Goal: Task Accomplishment & Management: Manage account settings

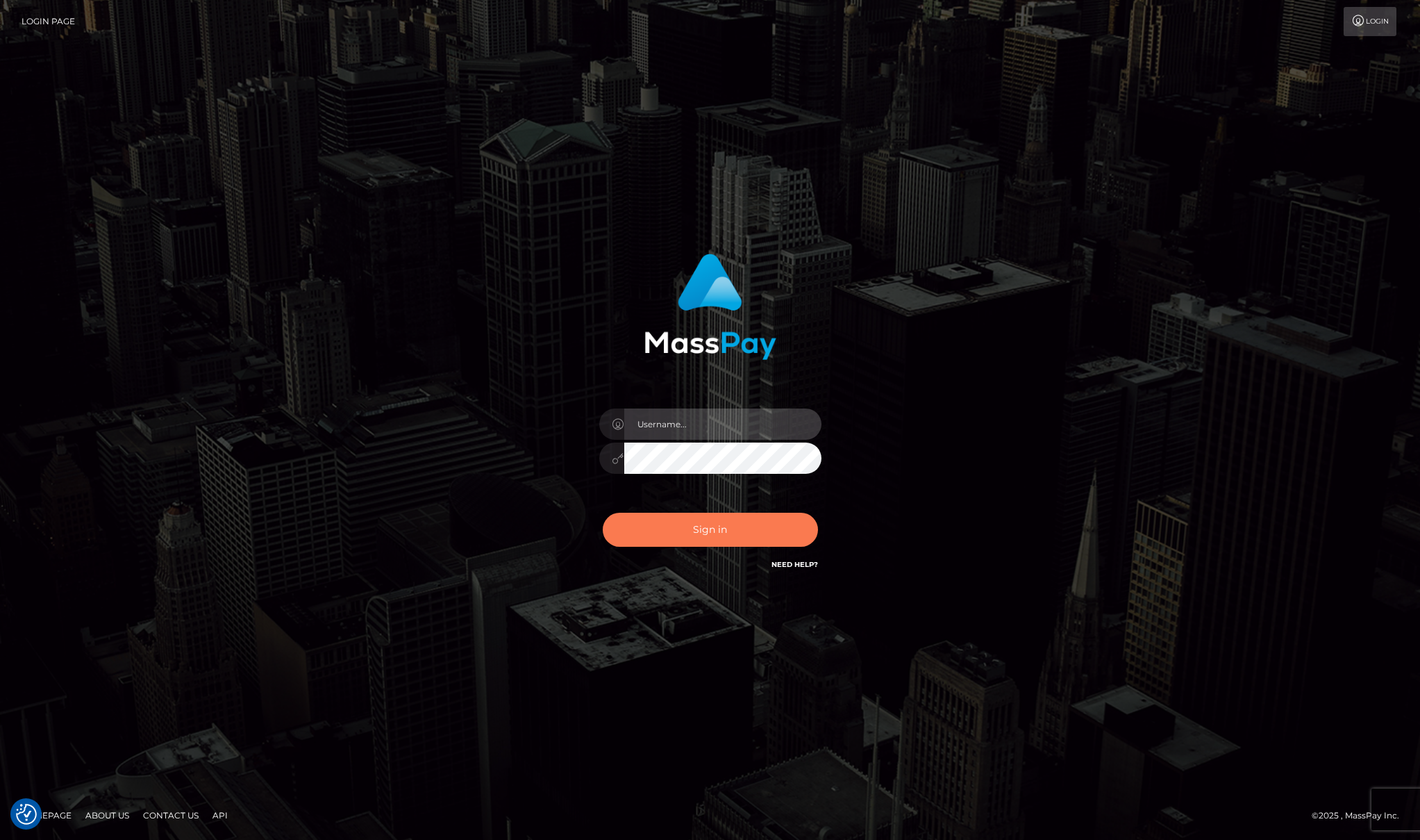
type input "Josue perales"
click at [691, 532] on button "Sign in" at bounding box center [710, 529] width 216 height 34
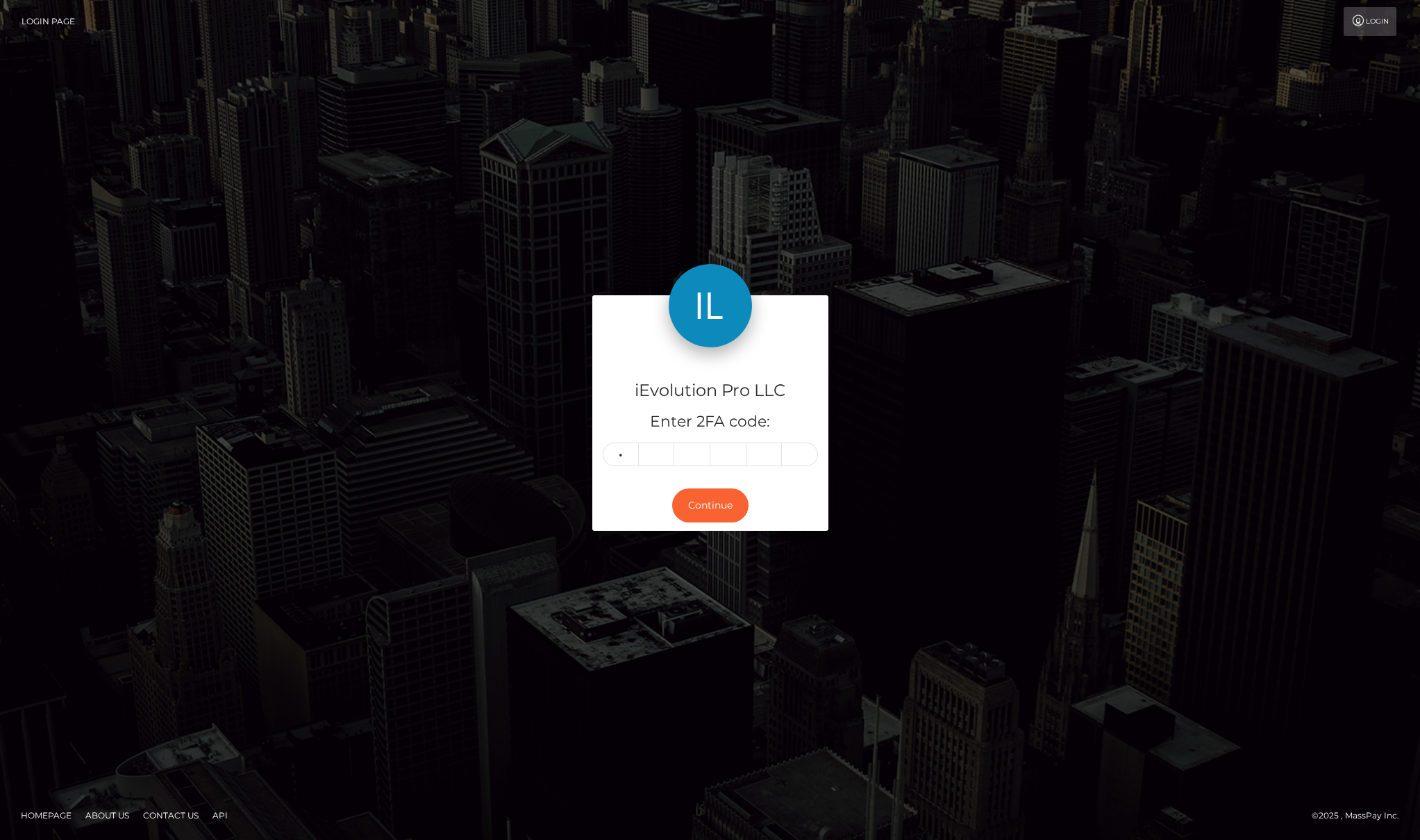
type input "1"
type input "4"
type input "1"
type input "4"
type input "5"
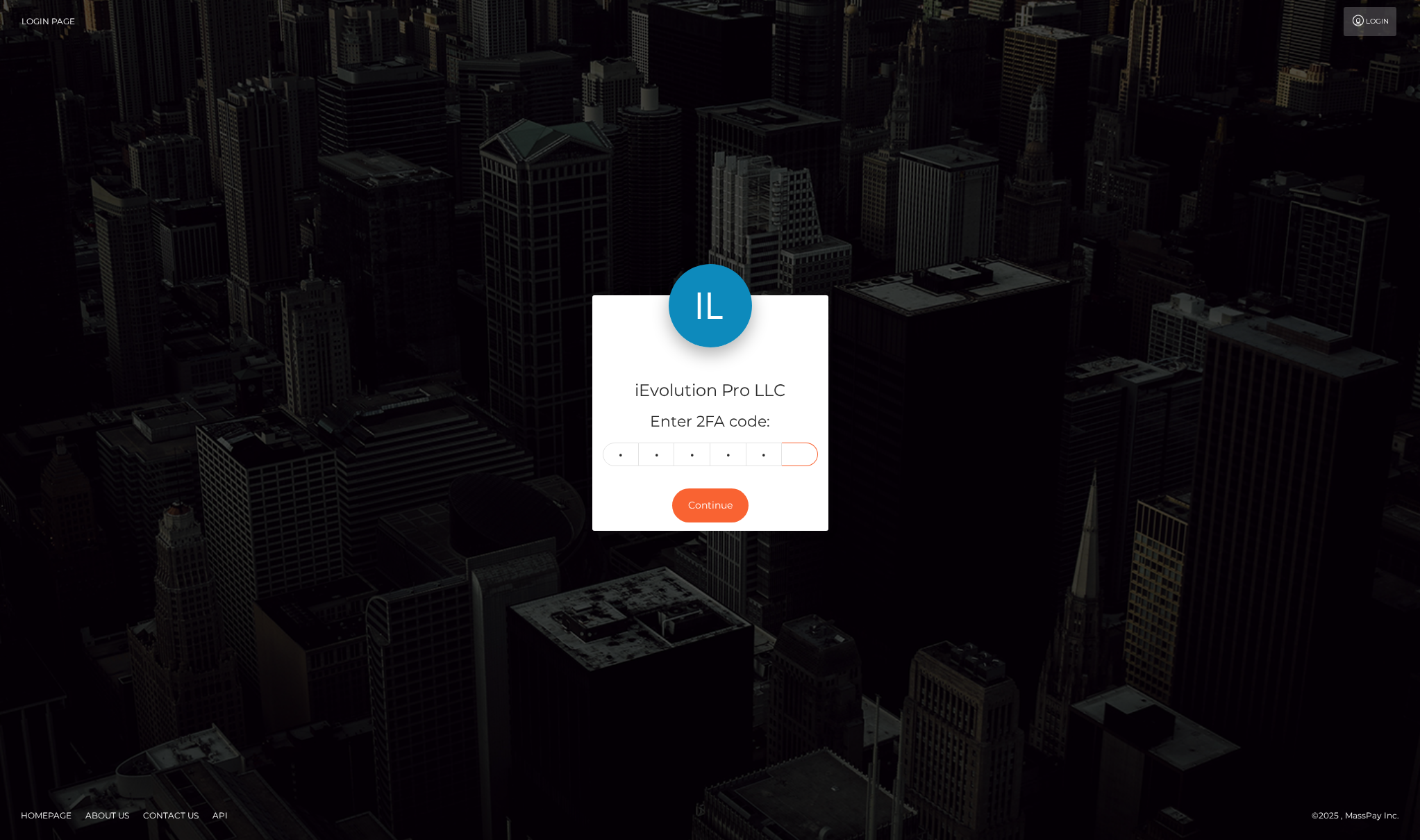
type input "8"
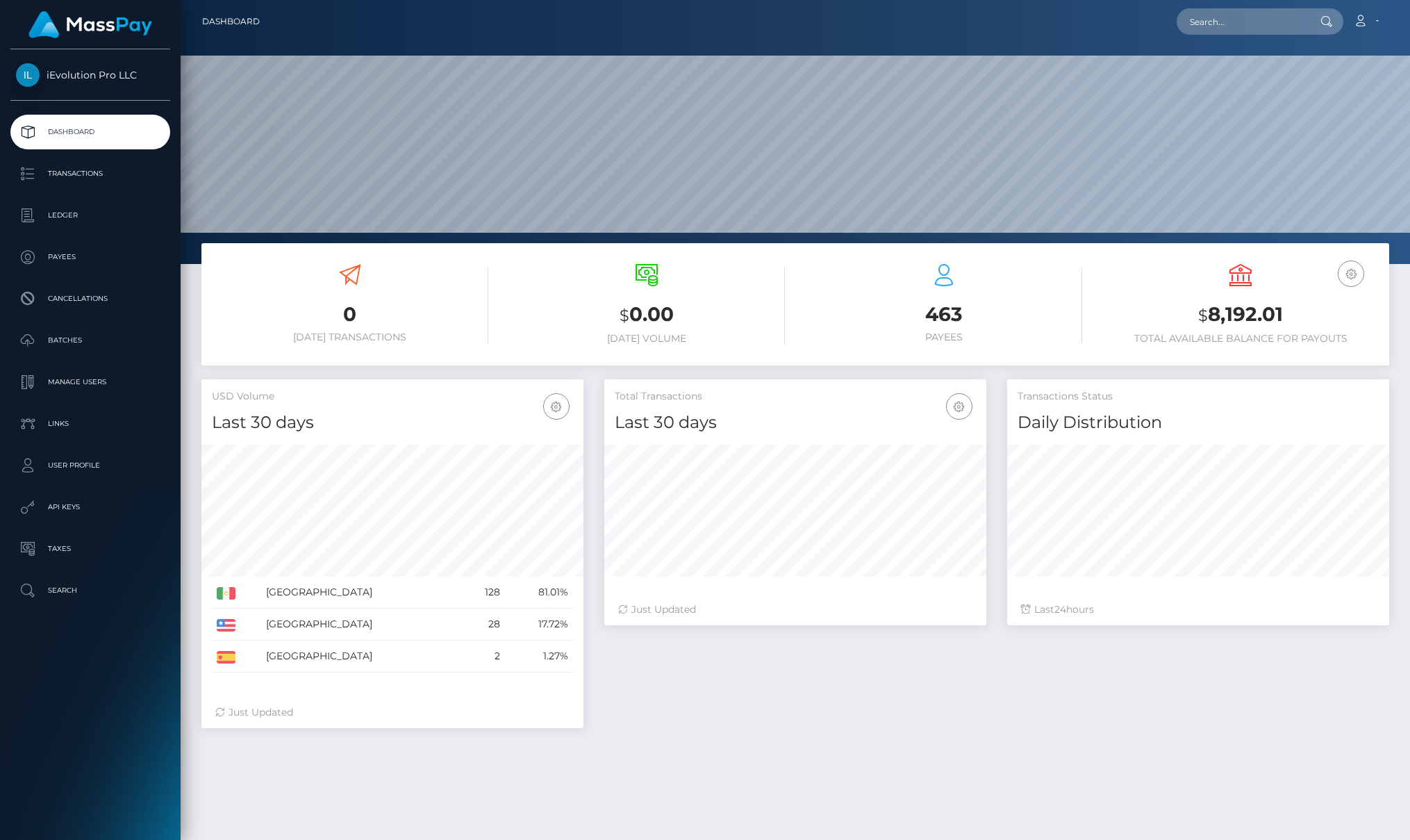
scroll to position [246, 382]
